Goal: Information Seeking & Learning: Find specific fact

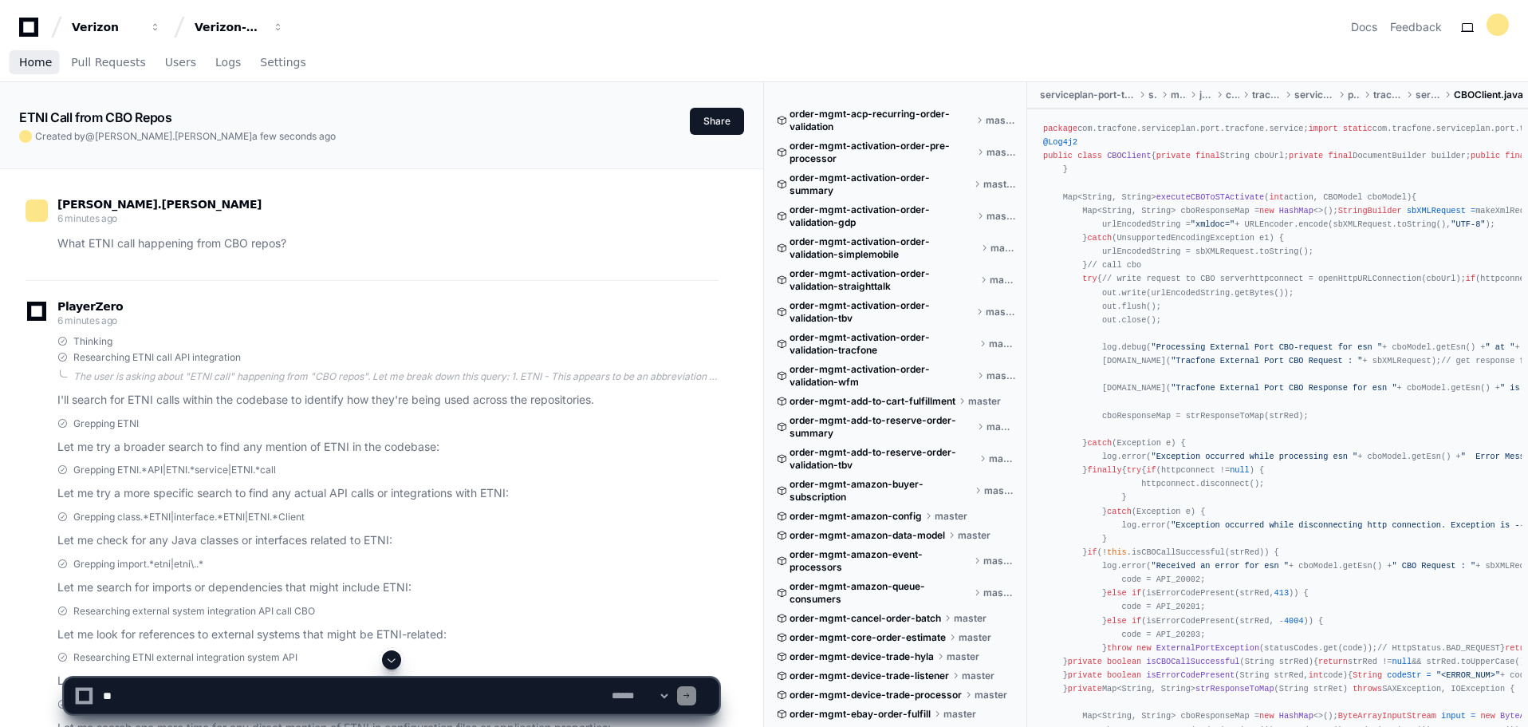
click at [32, 64] on span "Home" at bounding box center [35, 62] width 33 height 10
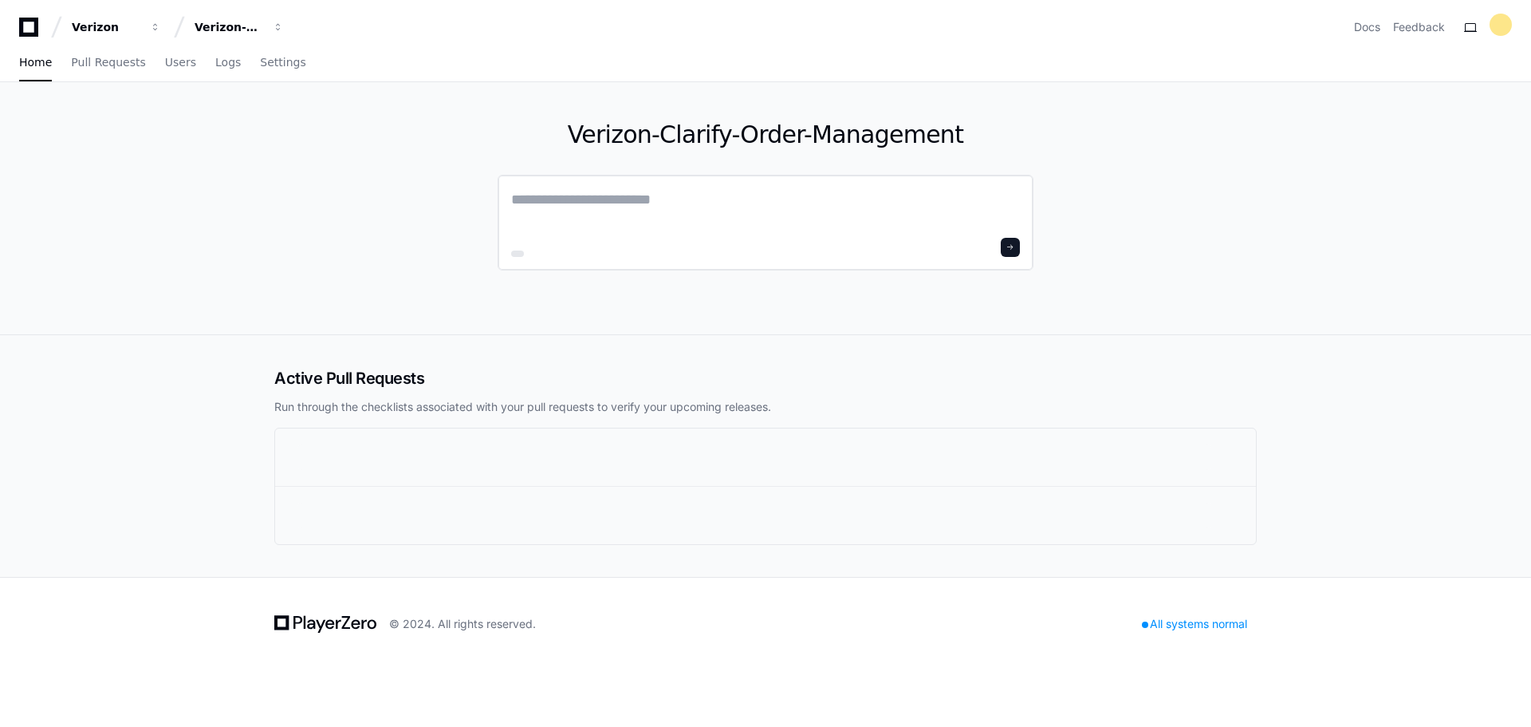
click at [610, 203] on textarea at bounding box center [765, 210] width 509 height 45
type textarea "**********"
click at [1018, 238] on button at bounding box center [1010, 244] width 19 height 19
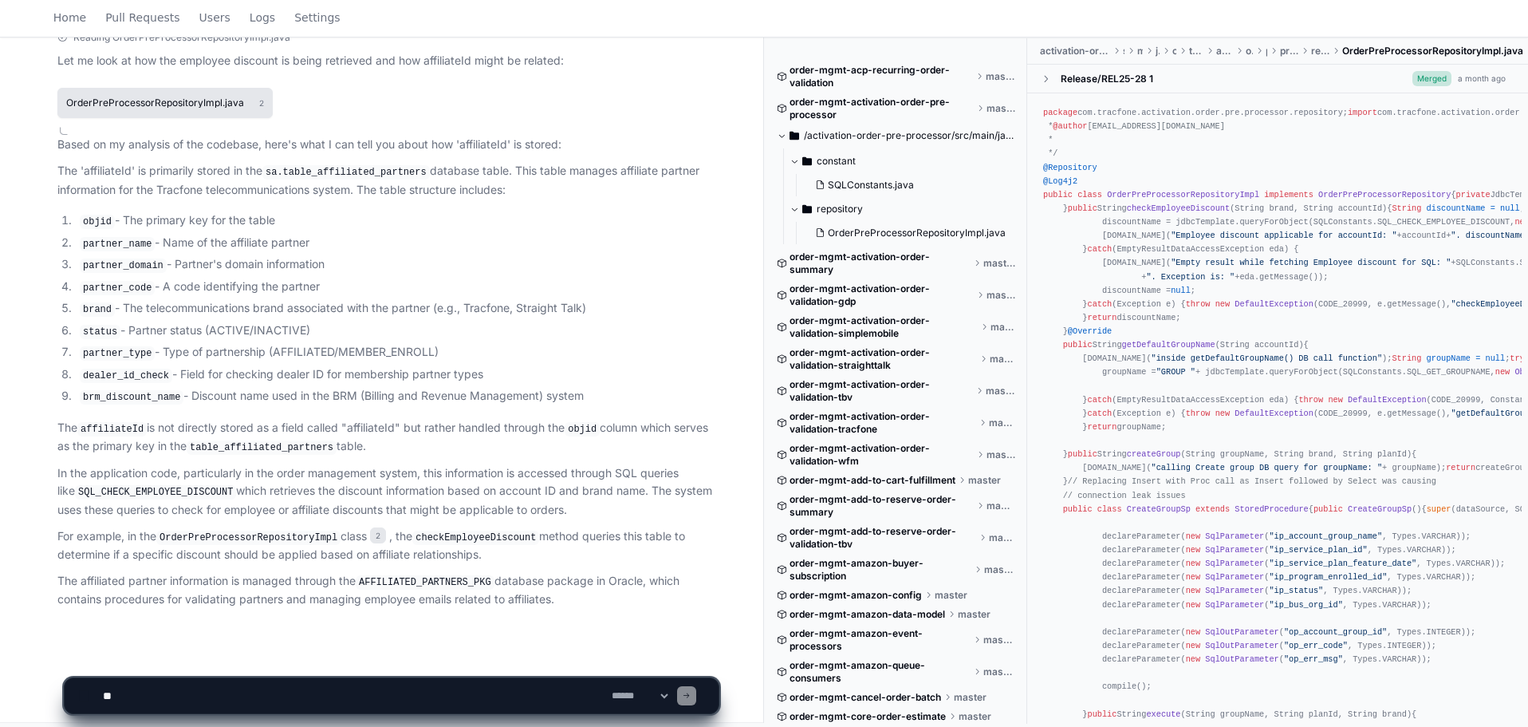
scroll to position [994, 0]
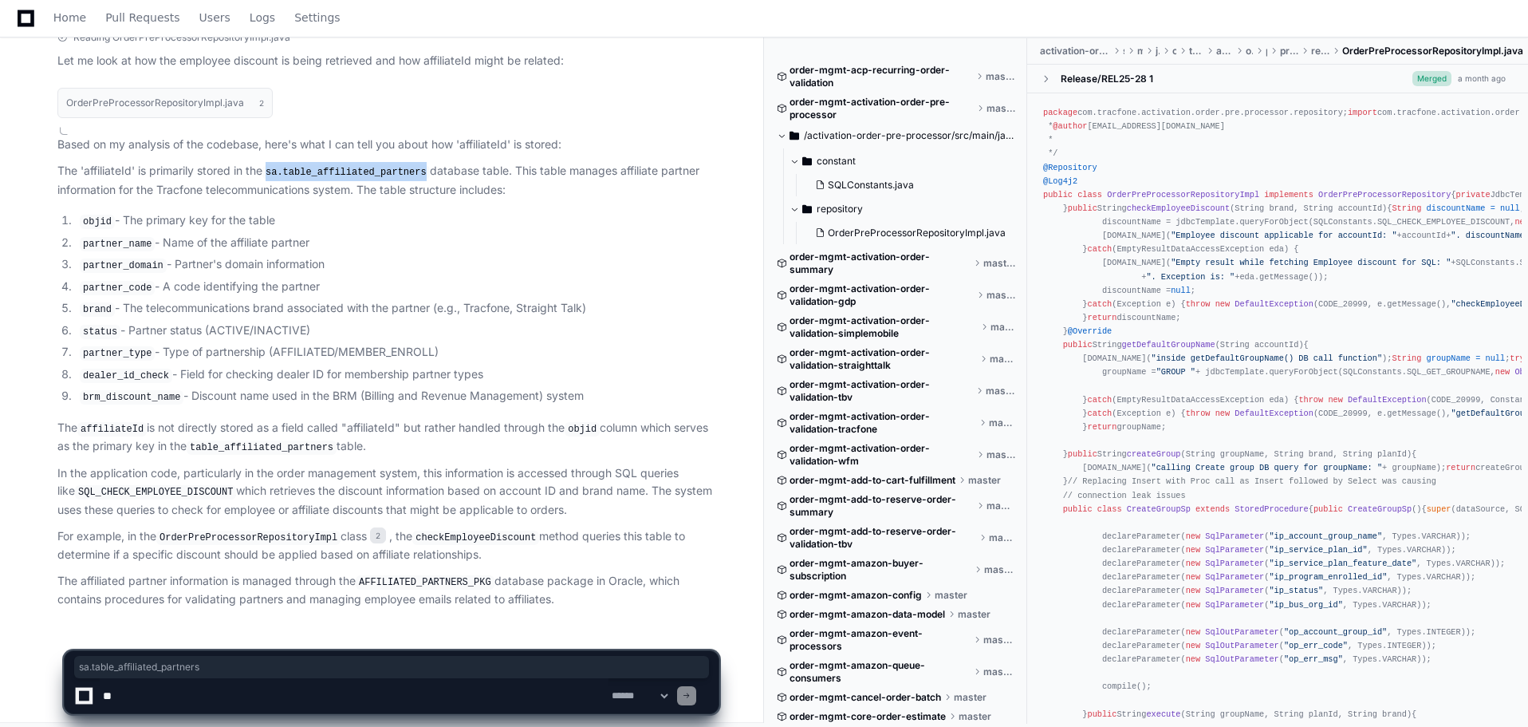
drag, startPoint x: 419, startPoint y: 173, endPoint x: 270, endPoint y: 172, distance: 149.1
click at [270, 172] on code "sa.table_affiliated_partners" at bounding box center [345, 172] width 167 height 14
copy code "sa.table_affiliated_partners"
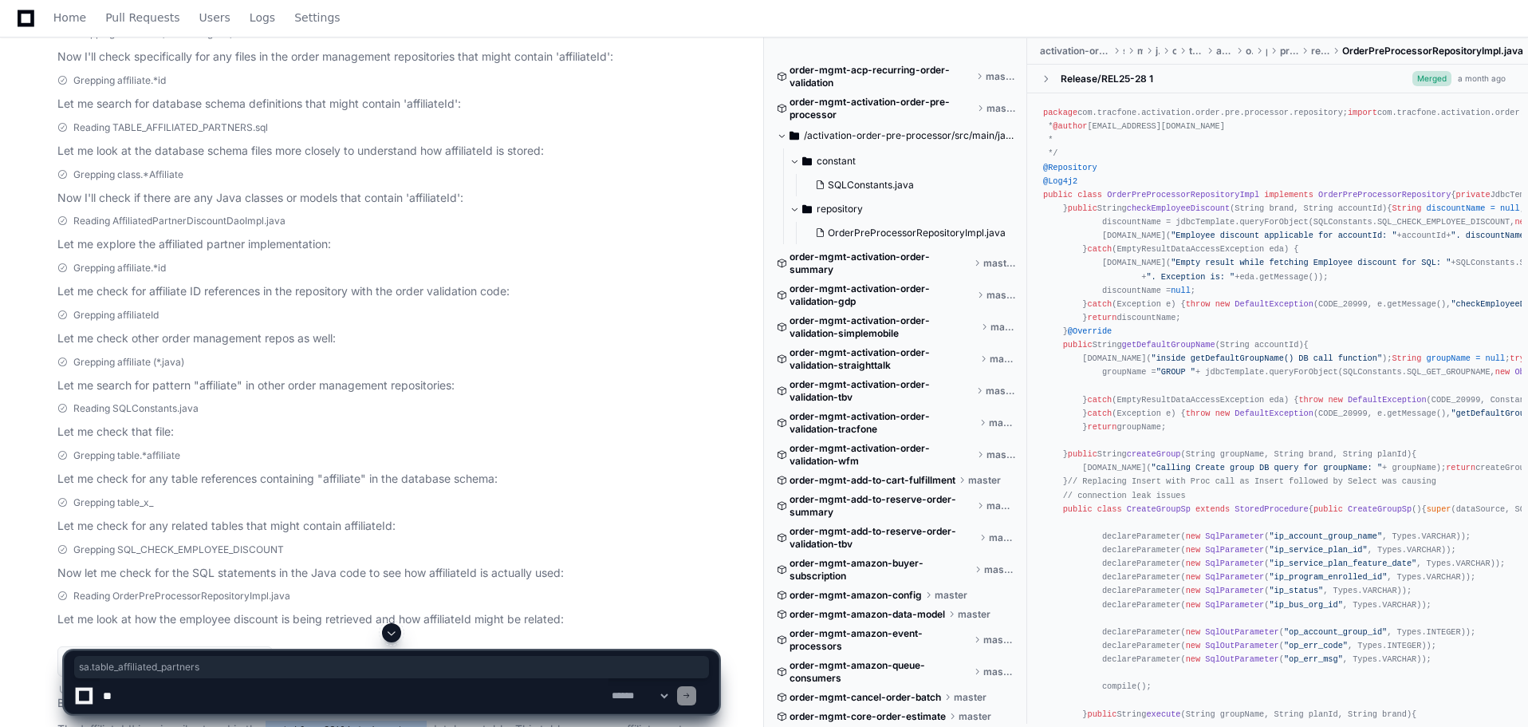
scroll to position [915, 0]
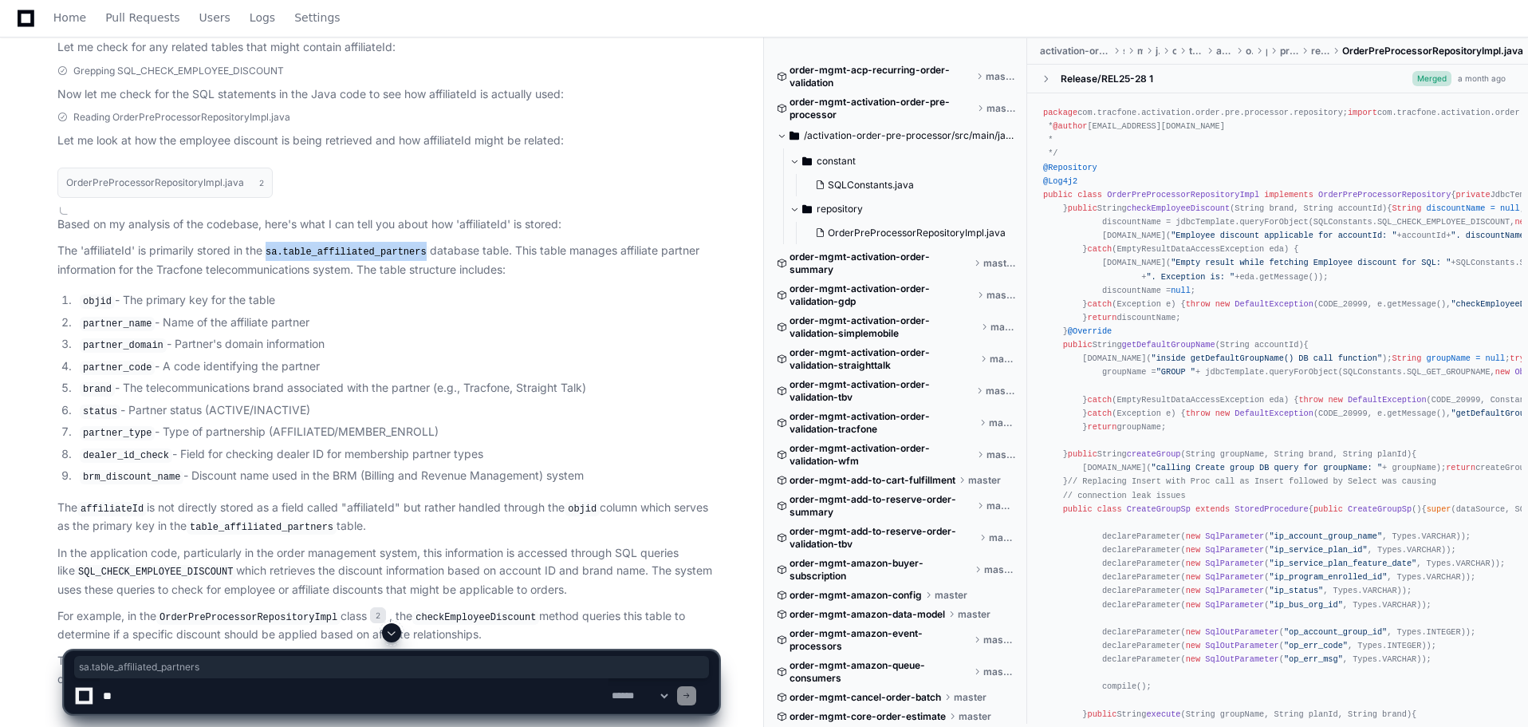
click at [333, 694] on textarea at bounding box center [354, 695] width 509 height 35
drag, startPoint x: 419, startPoint y: 255, endPoint x: 274, endPoint y: 250, distance: 145.2
click at [274, 250] on code "sa.table_affiliated_partners" at bounding box center [345, 252] width 167 height 14
copy code "sa.table_affiliated_partners"
click at [184, 704] on textarea at bounding box center [354, 695] width 509 height 35
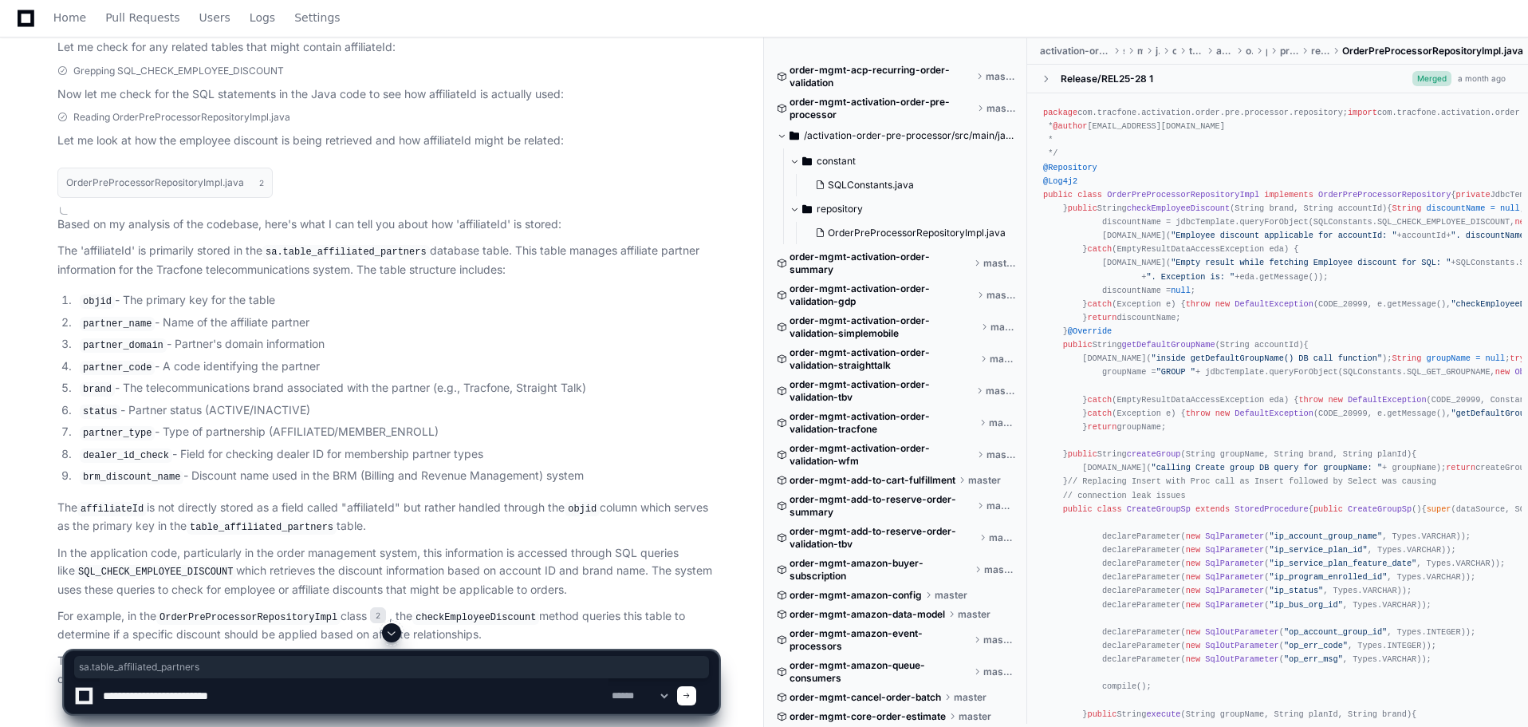
paste textarea "**********"
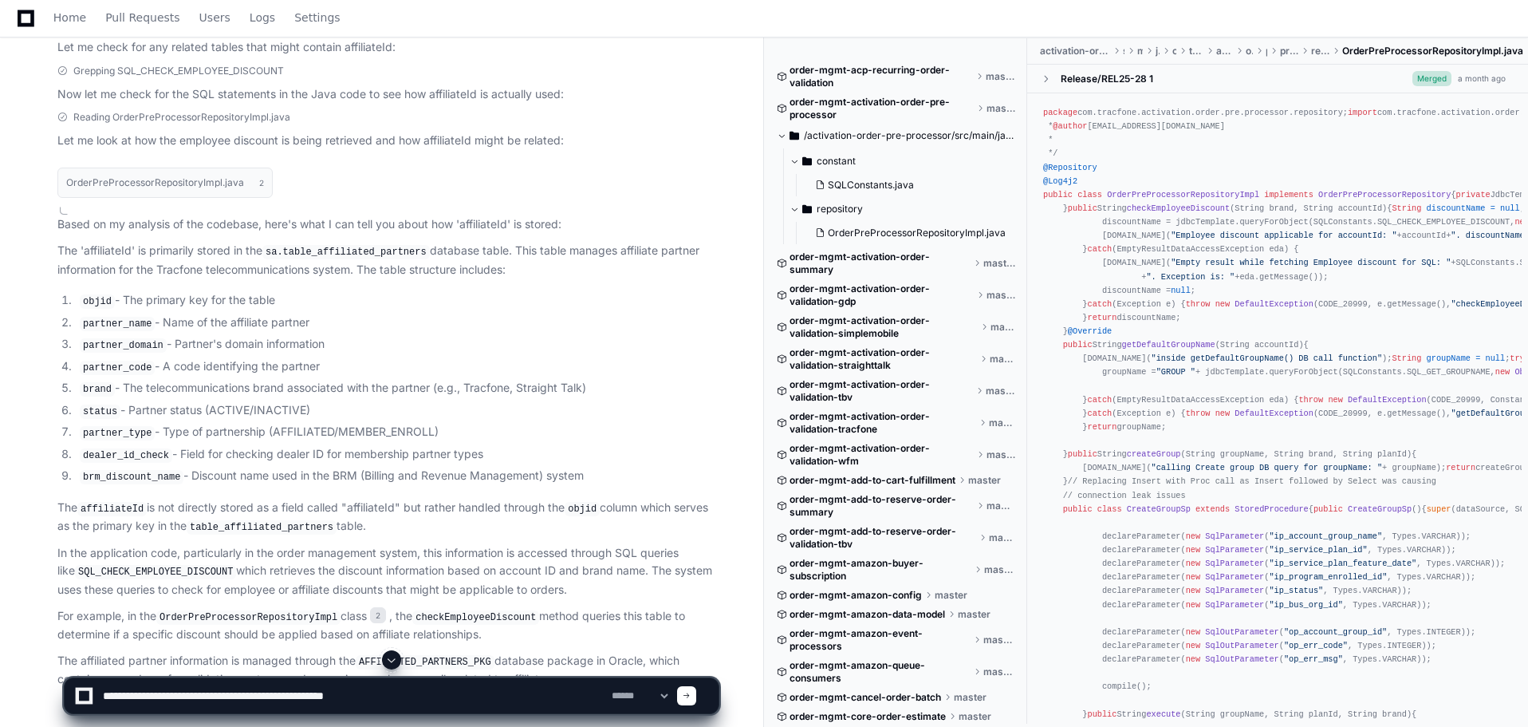
click at [500, 714] on div "**********" at bounding box center [392, 688] width 656 height 77
click at [500, 701] on textarea at bounding box center [354, 695] width 509 height 35
type textarea "**********"
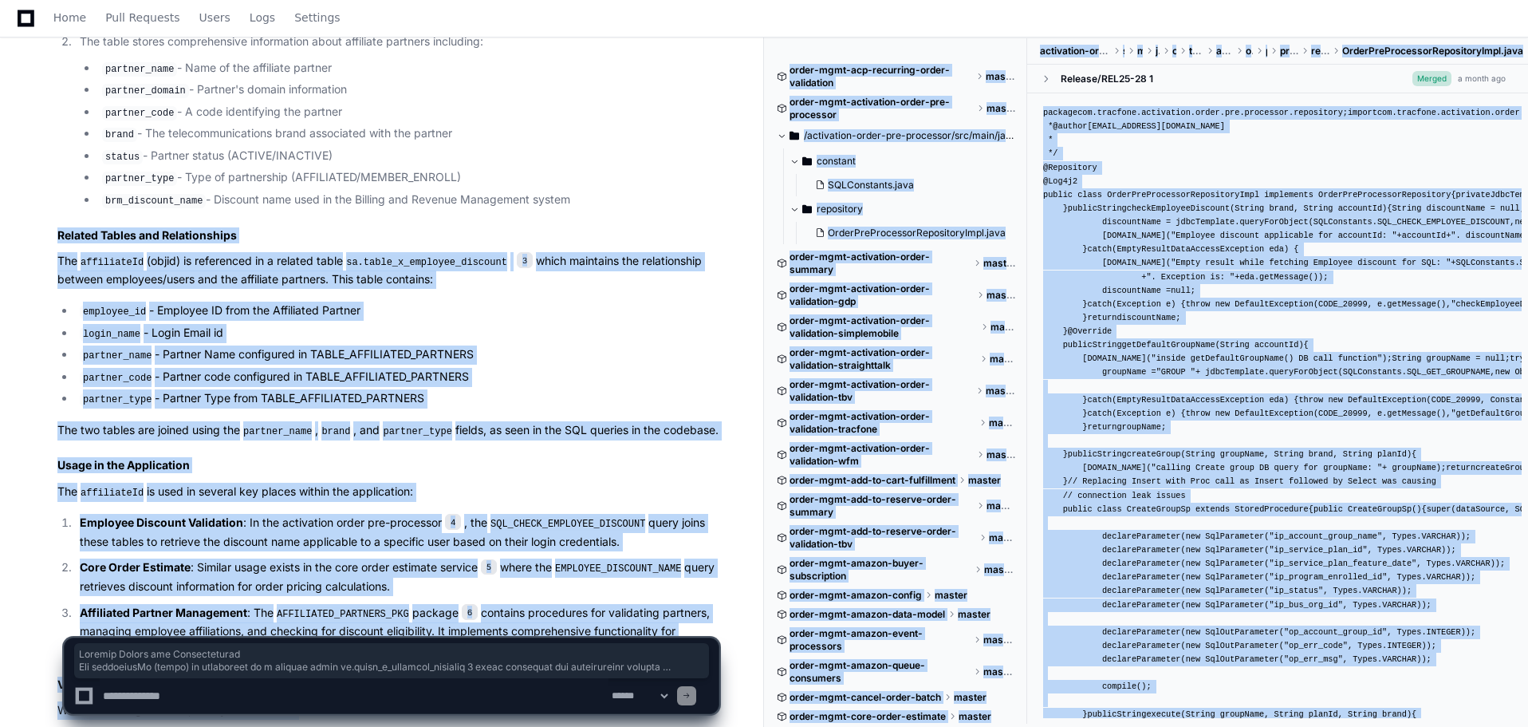
scroll to position [2599, 0]
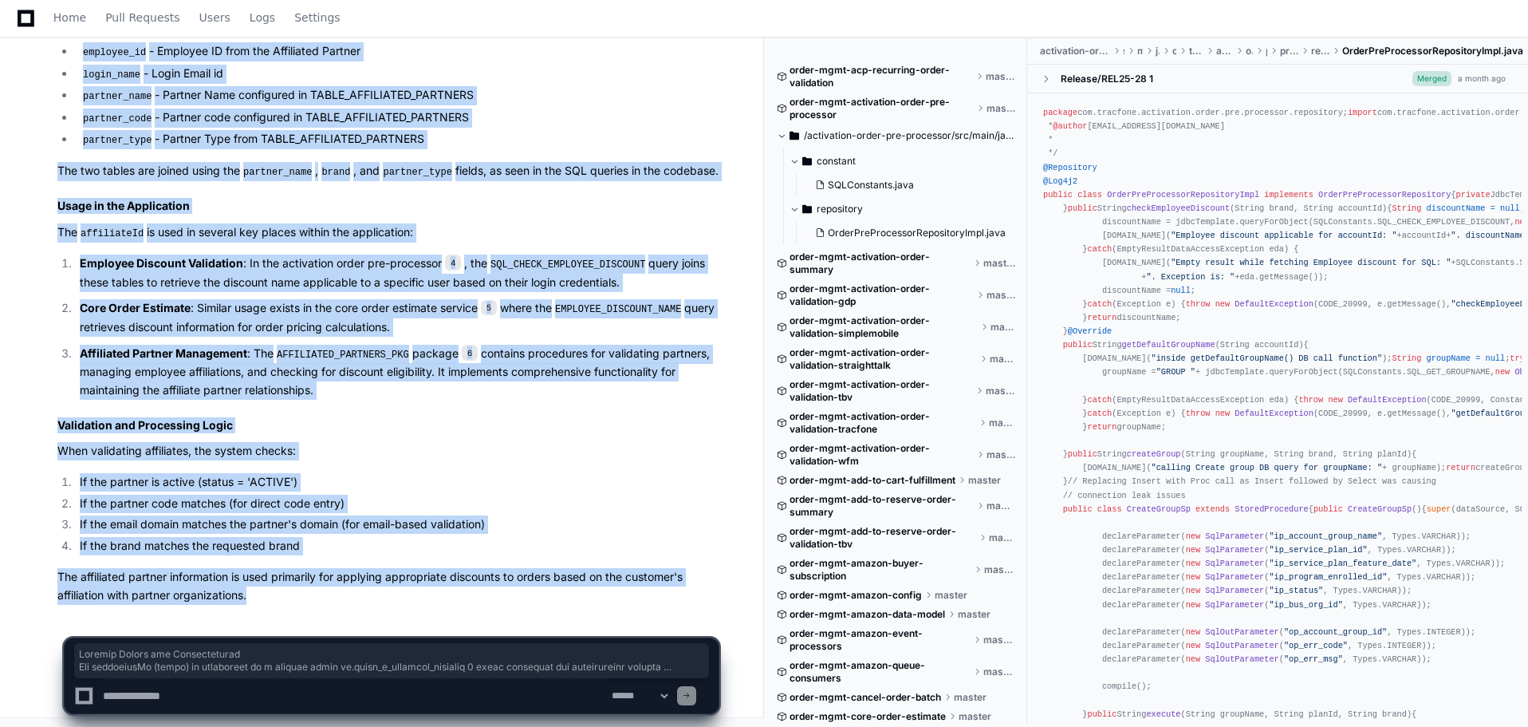
drag, startPoint x: 56, startPoint y: 211, endPoint x: 287, endPoint y: 601, distance: 453.4
copy article "Related Tables and Relationships The affiliateId (objid) is referenced in a rel…"
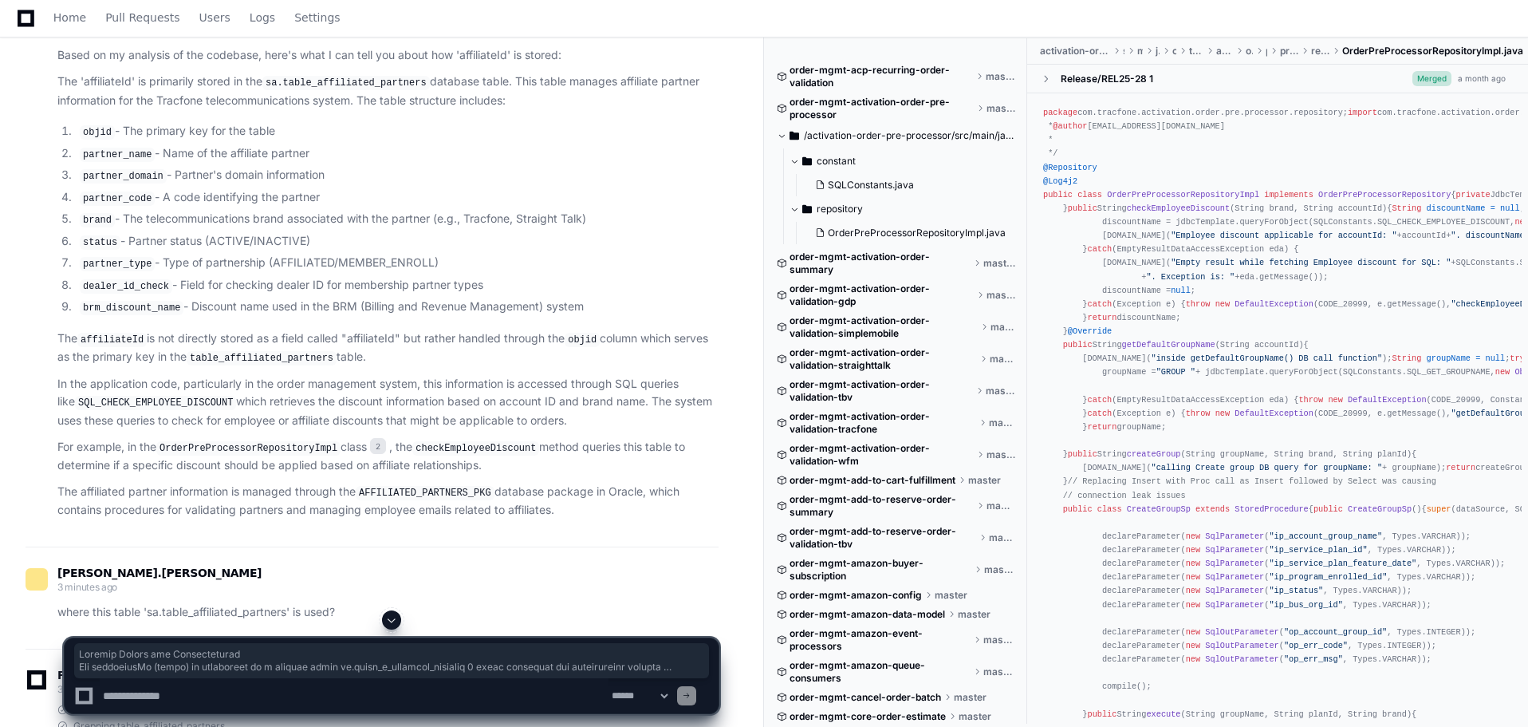
scroll to position [1004, 0]
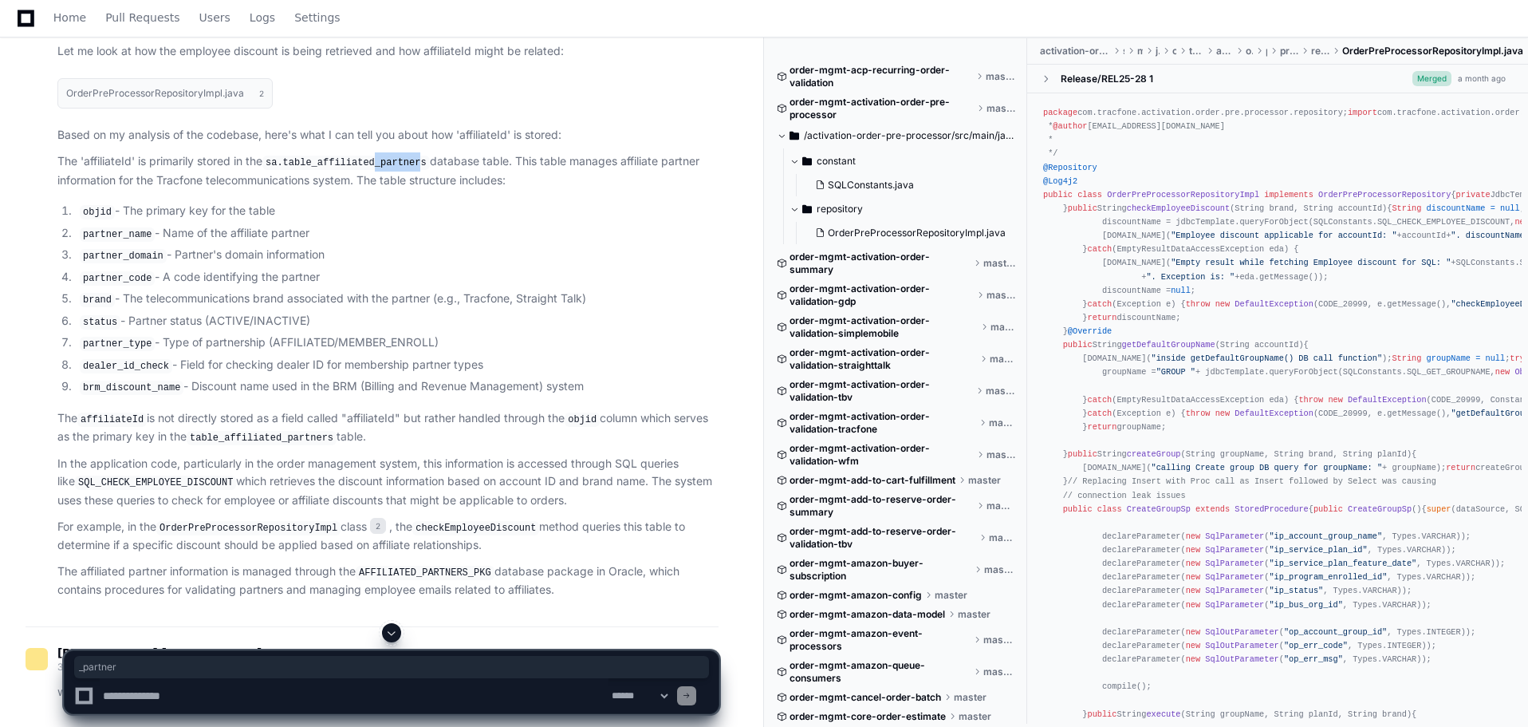
drag, startPoint x: 416, startPoint y: 163, endPoint x: 370, endPoint y: 163, distance: 46.3
click at [370, 163] on code "sa.table_affiliated_partners" at bounding box center [345, 163] width 167 height 14
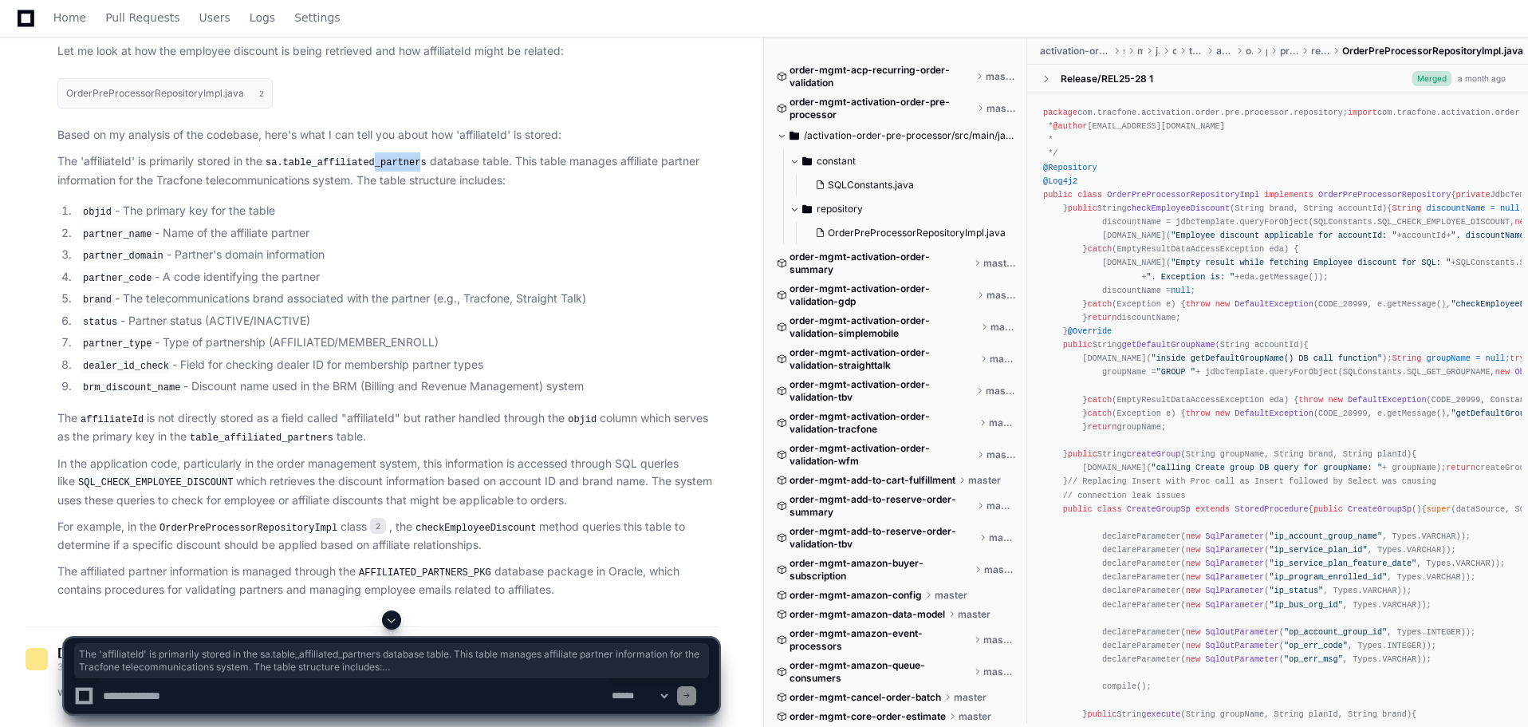
drag, startPoint x: 372, startPoint y: 438, endPoint x: 57, endPoint y: 168, distance: 415.2
click at [57, 168] on div "OrderPreProcessorRepositoryImpl.java 2 Based on my analysis of the codebase, he…" at bounding box center [372, 334] width 693 height 530
copy article "The 'affiliateId' is primarily stored in the sa.table_affiliated_partners datab…"
